Goal: Task Accomplishment & Management: Complete application form

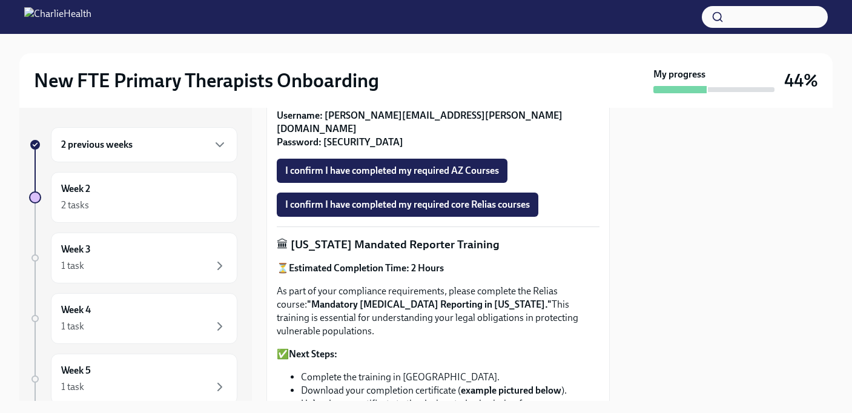
scroll to position [570, 0]
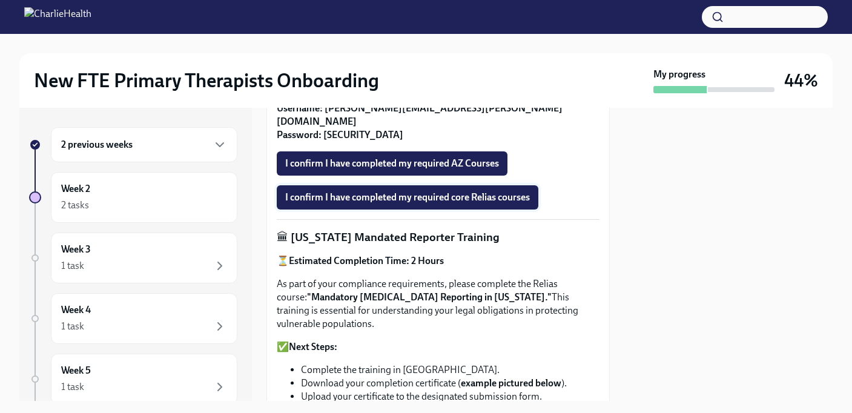
click at [365, 198] on span "I confirm I have completed my required core Relias courses" at bounding box center [407, 197] width 245 height 12
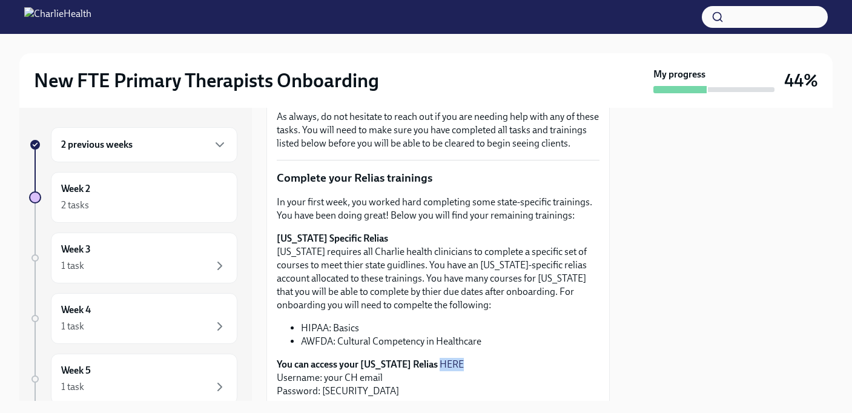
scroll to position [0, 0]
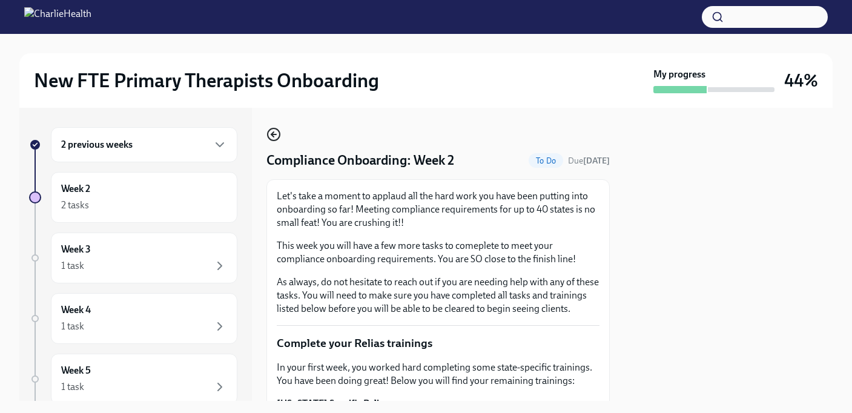
click at [275, 132] on icon "button" at bounding box center [273, 134] width 15 height 15
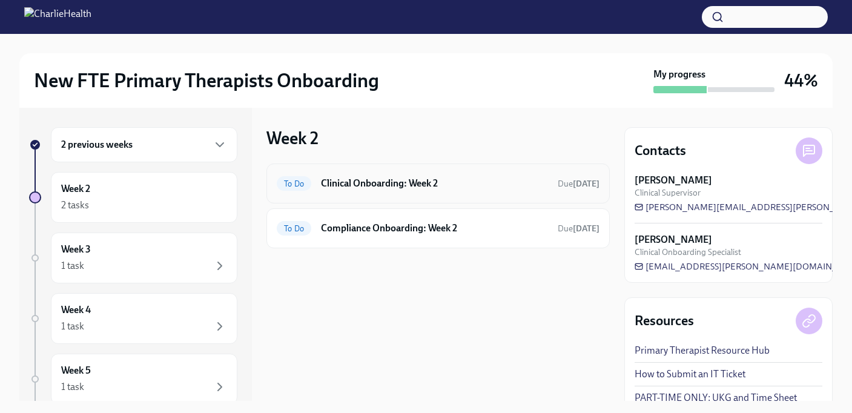
click at [443, 172] on div "To Do Clinical Onboarding: Week 2 Due [DATE]" at bounding box center [437, 183] width 343 height 40
click at [440, 183] on h6 "Clinical Onboarding: Week 2" at bounding box center [434, 183] width 227 height 13
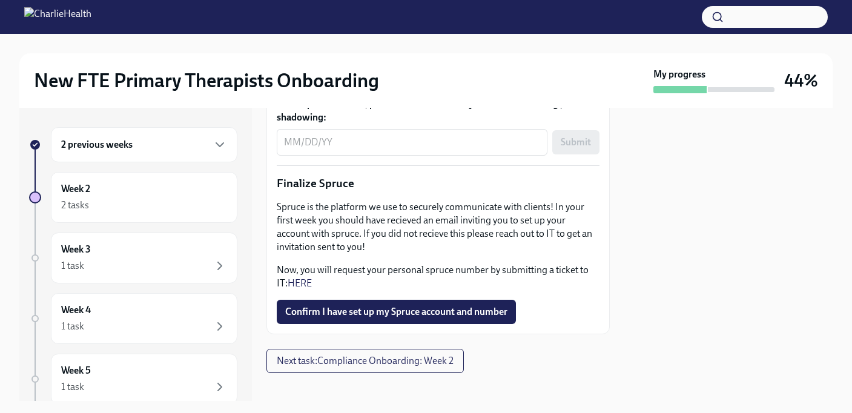
scroll to position [1626, 0]
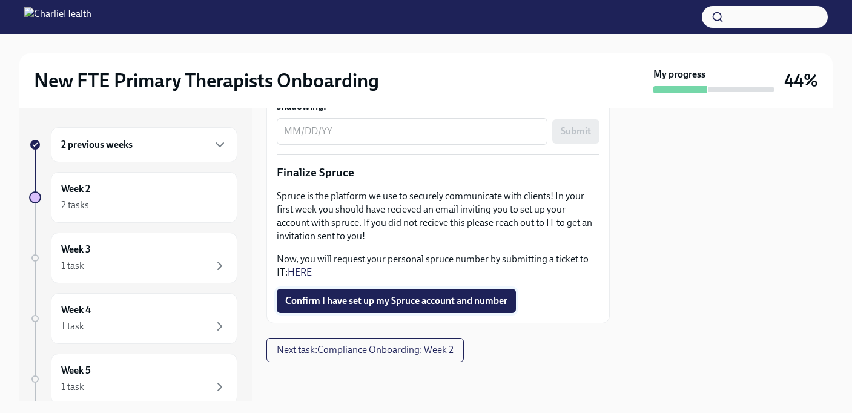
click at [358, 298] on span "Confirm I have set up my Spruce account and number" at bounding box center [396, 301] width 222 height 12
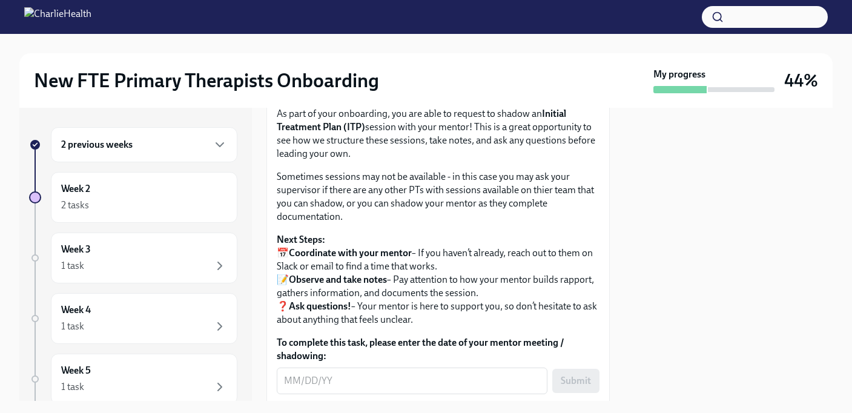
scroll to position [1206, 0]
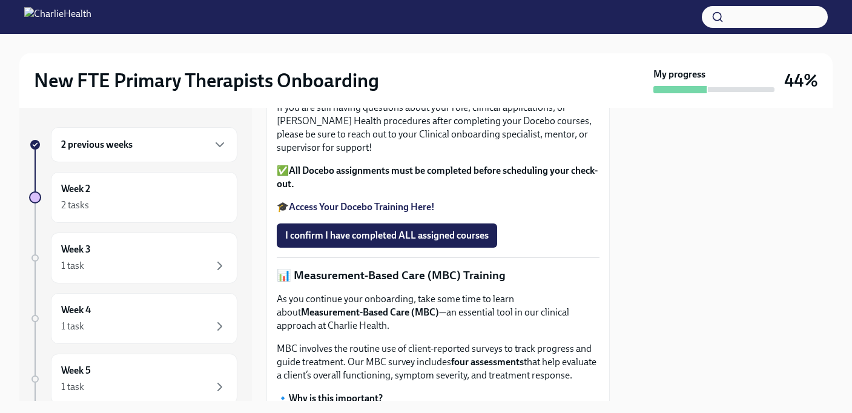
scroll to position [379, 0]
